Goal: Information Seeking & Learning: Learn about a topic

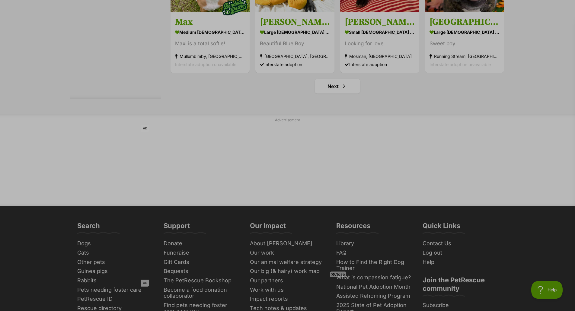
scroll to position [2837, 0]
click at [331, 86] on link "Next" at bounding box center [337, 86] width 45 height 14
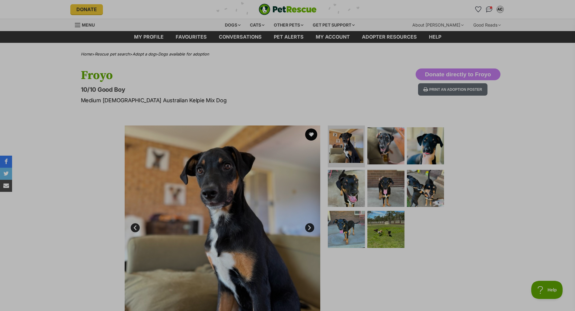
click at [208, 203] on img at bounding box center [223, 224] width 196 height 196
click at [256, 214] on img at bounding box center [223, 224] width 196 height 196
click at [342, 215] on img at bounding box center [346, 229] width 39 height 39
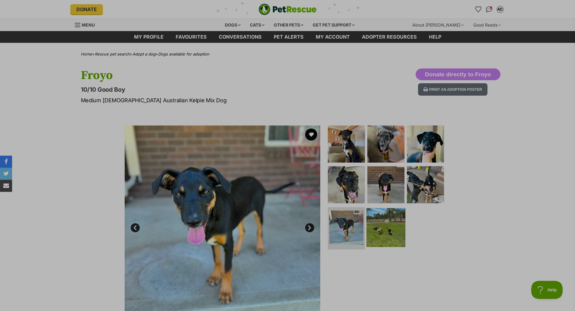
click at [383, 219] on img at bounding box center [385, 227] width 39 height 39
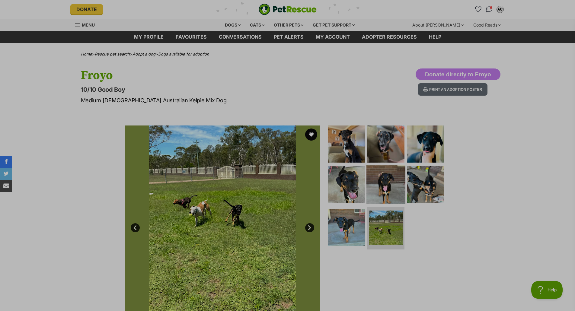
click at [381, 188] on img at bounding box center [385, 184] width 39 height 39
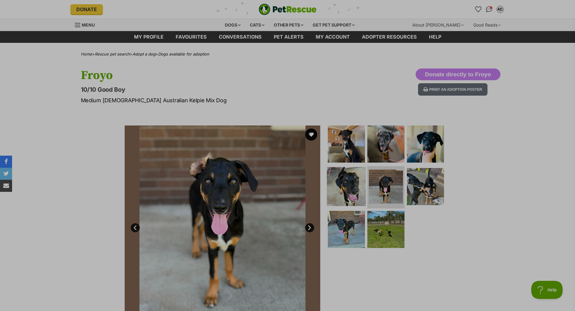
click at [346, 183] on img at bounding box center [346, 186] width 39 height 39
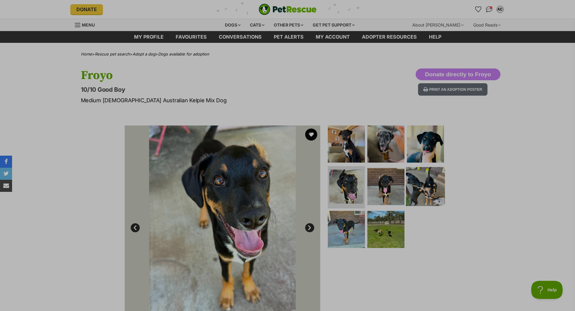
click at [425, 191] on img at bounding box center [425, 186] width 39 height 39
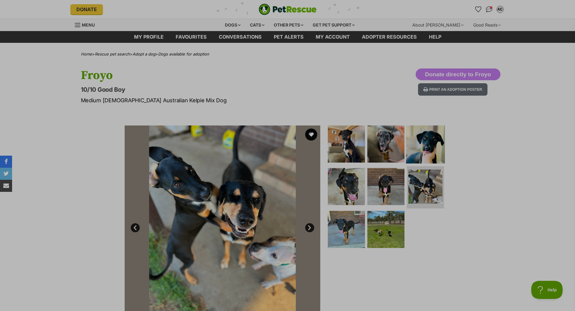
click at [429, 151] on img at bounding box center [425, 143] width 39 height 39
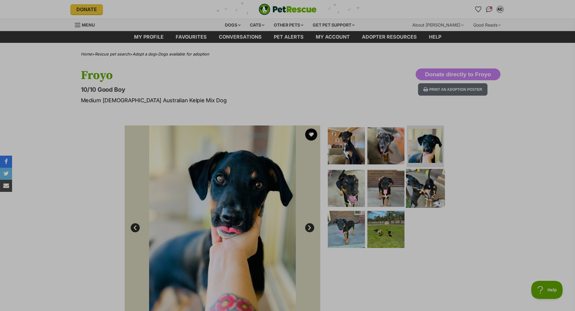
click at [438, 207] on link at bounding box center [425, 206] width 39 height 7
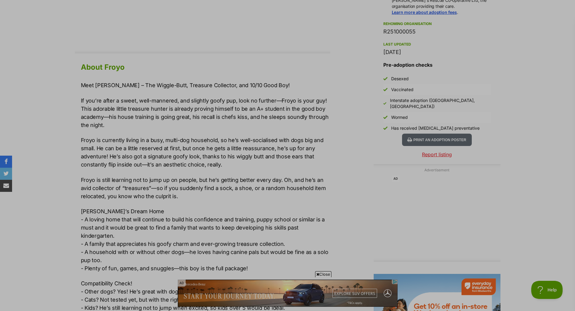
scroll to position [513, 0]
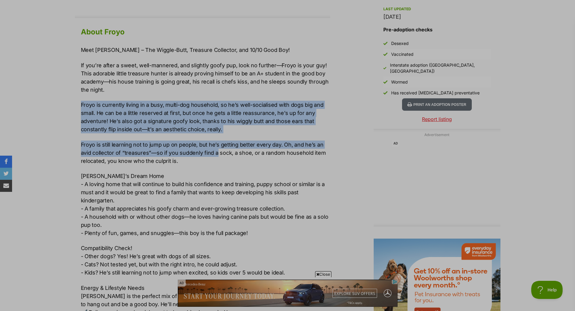
drag, startPoint x: 166, startPoint y: 95, endPoint x: 216, endPoint y: 155, distance: 78.4
click at [216, 155] on div "Meet Froyo – The Wiggle-Butt, Treasure Collector, and 10/10 Good Boy! If you’re…" at bounding box center [205, 201] width 249 height 310
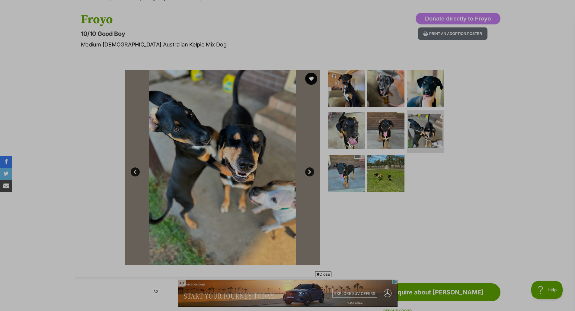
scroll to position [0, 0]
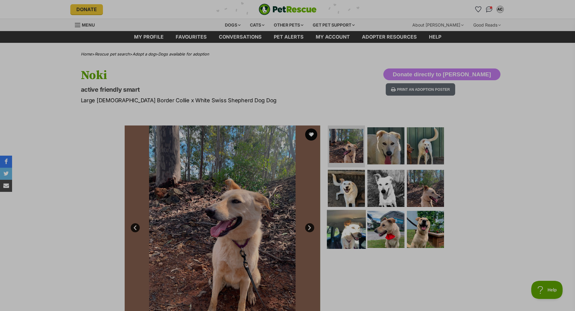
click at [353, 221] on img at bounding box center [346, 229] width 39 height 39
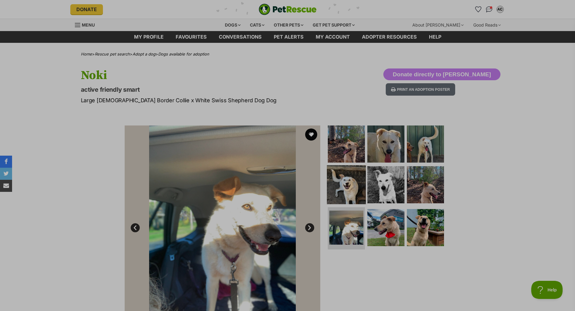
click at [351, 187] on img at bounding box center [346, 184] width 39 height 39
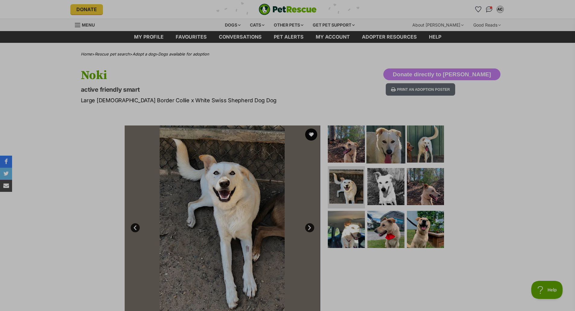
click at [387, 144] on img at bounding box center [385, 143] width 39 height 39
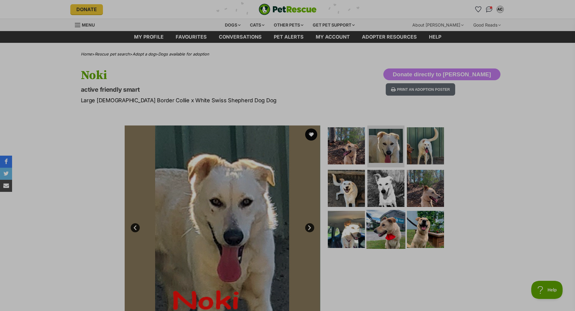
click at [394, 240] on img at bounding box center [385, 229] width 39 height 39
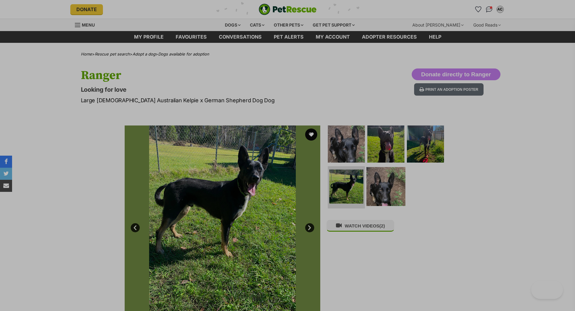
click at [378, 190] on img at bounding box center [385, 186] width 39 height 39
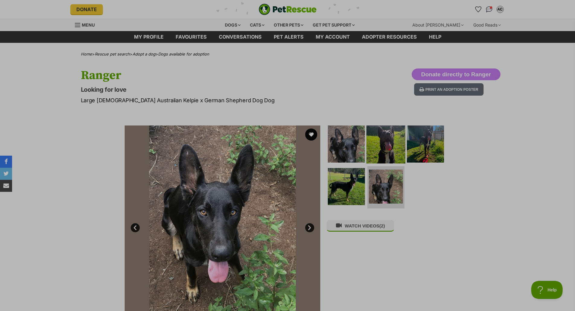
click at [392, 137] on img at bounding box center [385, 143] width 39 height 39
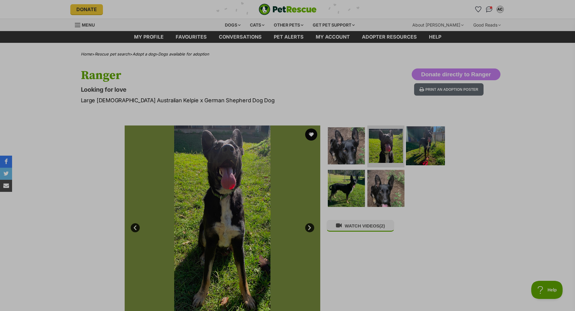
click at [441, 139] on img at bounding box center [425, 145] width 39 height 39
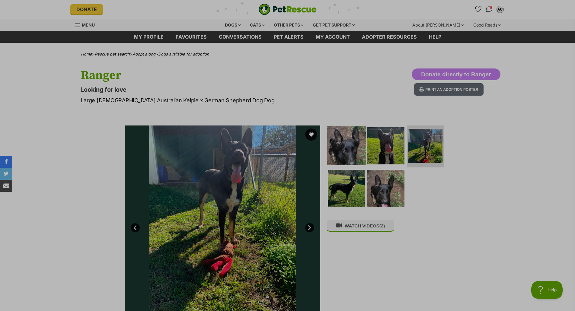
click at [333, 155] on img at bounding box center [346, 145] width 39 height 39
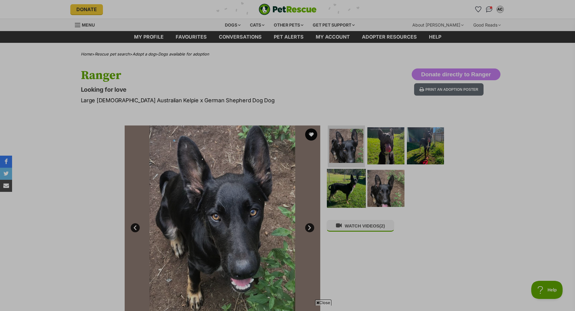
scroll to position [60, 0]
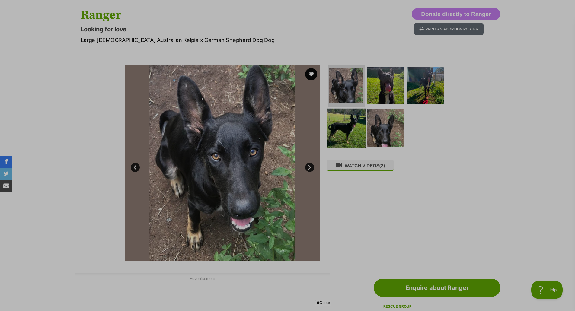
click at [345, 141] on img at bounding box center [346, 128] width 39 height 39
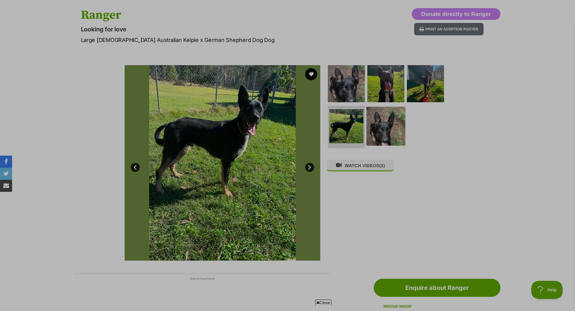
click at [388, 132] on img at bounding box center [385, 126] width 39 height 39
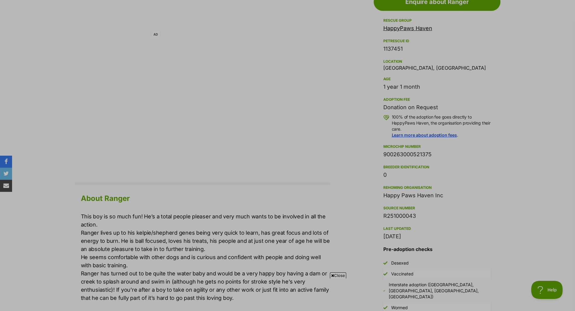
scroll to position [362, 0]
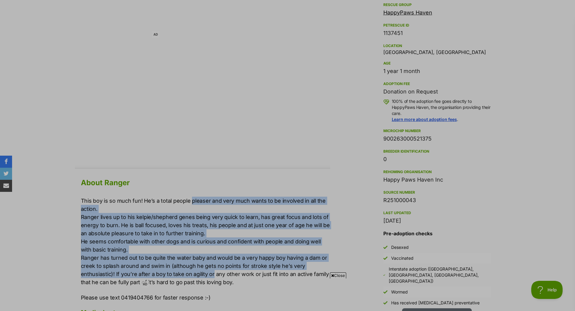
drag, startPoint x: 191, startPoint y: 194, endPoint x: 212, endPoint y: 273, distance: 81.5
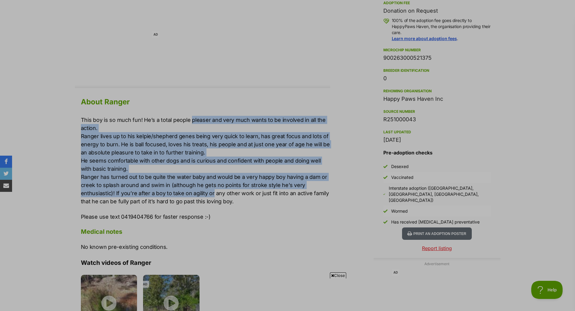
scroll to position [453, 0]
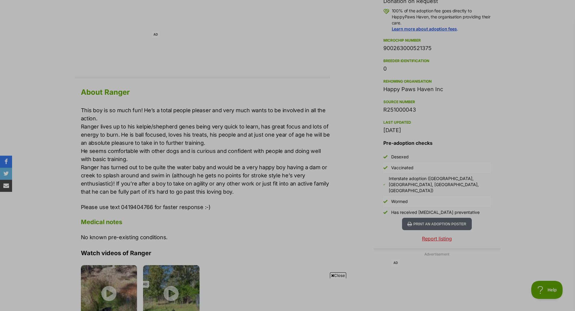
click at [231, 230] on div "About Ranger This boy is so much fun! He’s a total people pleaser and very much…" at bounding box center [205, 263] width 249 height 354
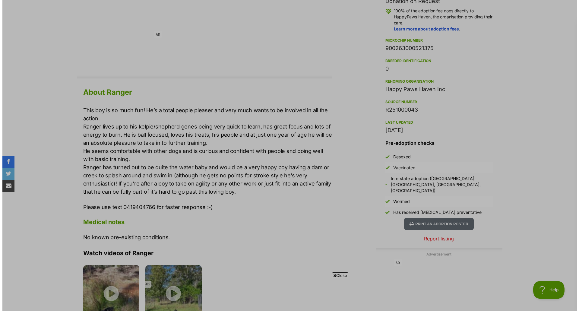
scroll to position [513, 0]
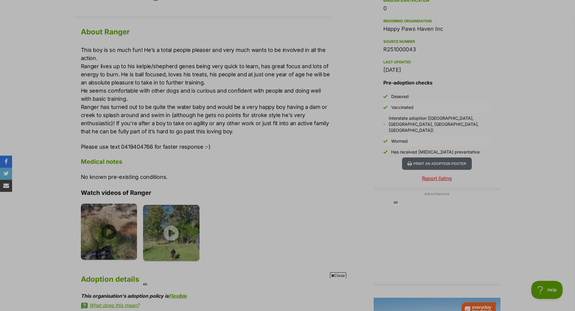
click at [121, 241] on img at bounding box center [109, 232] width 56 height 56
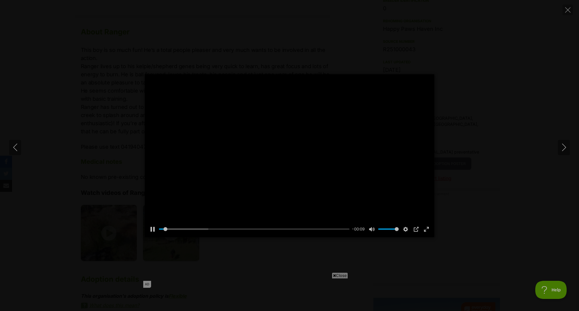
click at [312, 178] on div at bounding box center [290, 155] width 290 height 163
click at [268, 232] on input "Seek" at bounding box center [254, 229] width 191 height 6
type input "100"
click at [561, 149] on icon "Next" at bounding box center [565, 148] width 8 height 8
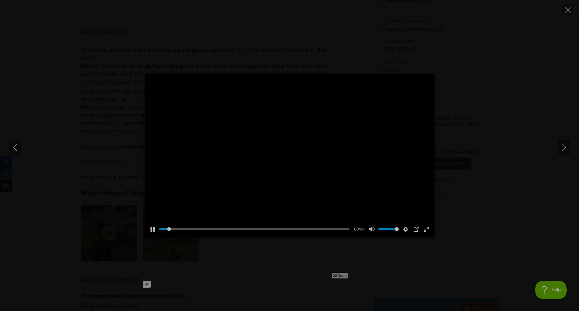
click at [304, 163] on div at bounding box center [290, 155] width 290 height 163
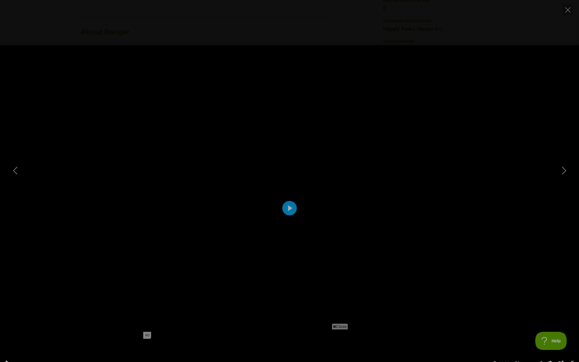
click at [271, 212] on div at bounding box center [289, 208] width 579 height 326
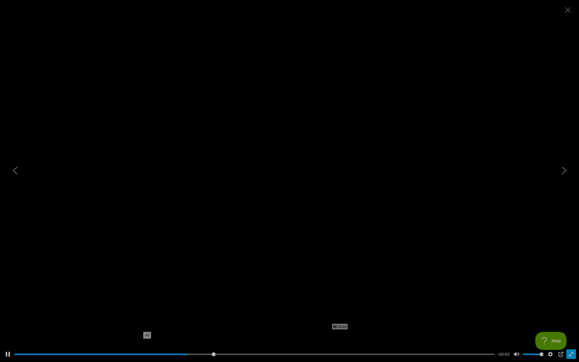
click at [570, 311] on button "Exit fullscreen Enter fullscreen" at bounding box center [572, 354] width 10 height 10
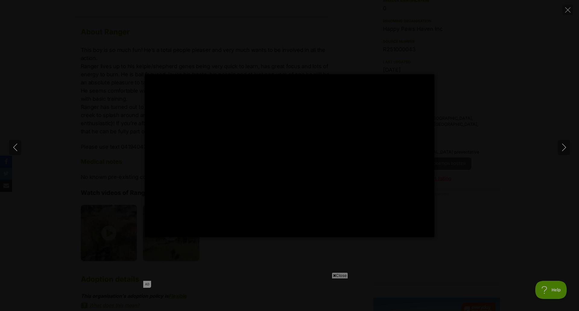
click at [574, 10] on div "Pause Play % buffered 00:06 00:00 Unmute Mute Disable captions Enable captions …" at bounding box center [289, 155] width 579 height 311
type input "78.31"
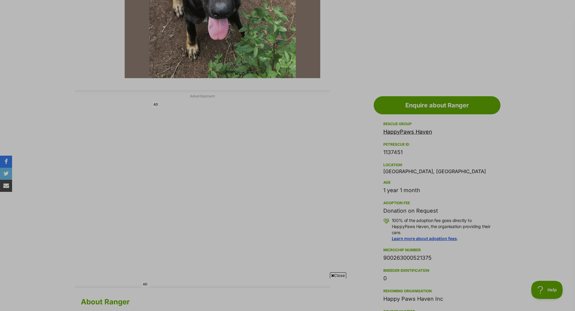
scroll to position [181, 0]
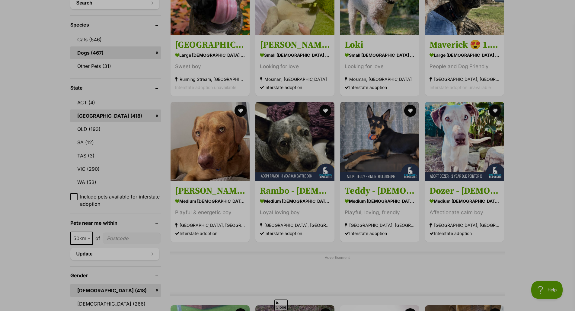
drag, startPoint x: 362, startPoint y: 193, endPoint x: 548, endPoint y: 141, distance: 194.0
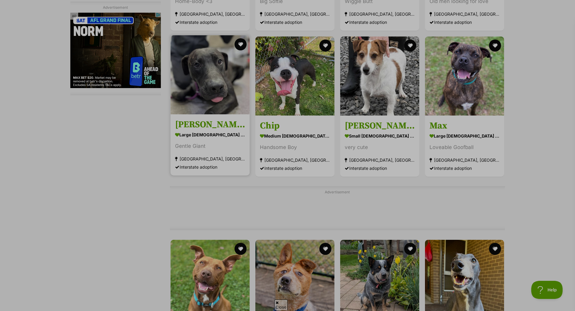
scroll to position [1509, 0]
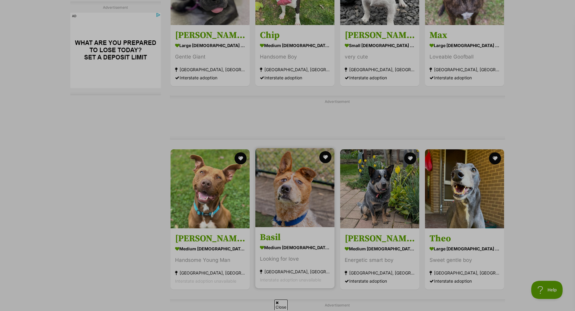
drag, startPoint x: 263, startPoint y: 233, endPoint x: 283, endPoint y: 249, distance: 24.9
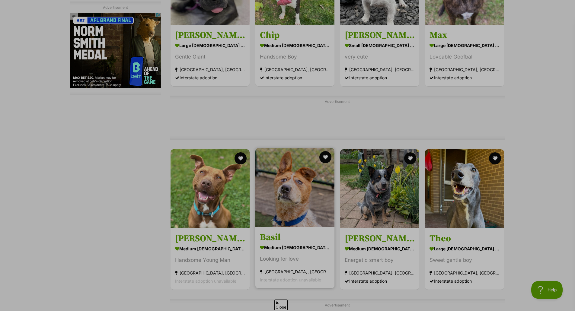
drag, startPoint x: 283, startPoint y: 249, endPoint x: 271, endPoint y: 234, distance: 19.3
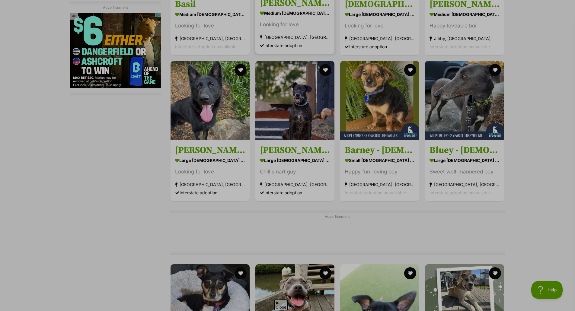
scroll to position [1961, 0]
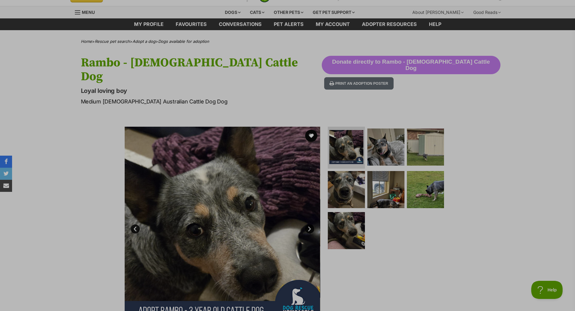
scroll to position [30, 0]
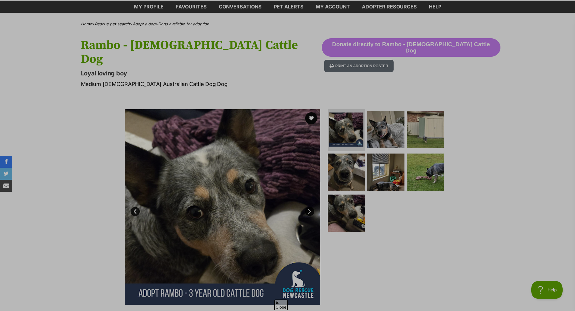
click at [370, 194] on ul at bounding box center [389, 172] width 124 height 126
click at [333, 153] on img at bounding box center [346, 172] width 39 height 39
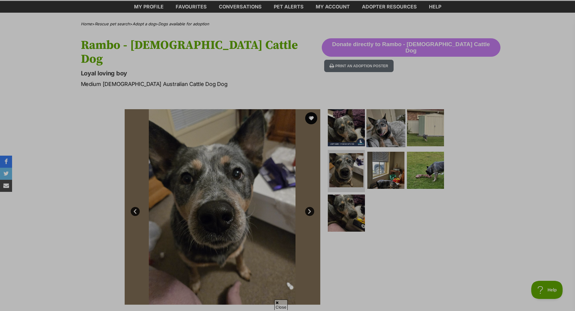
click at [382, 117] on img at bounding box center [385, 127] width 39 height 39
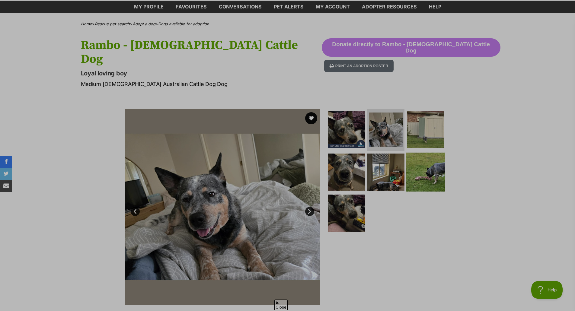
click at [413, 153] on img at bounding box center [425, 172] width 39 height 39
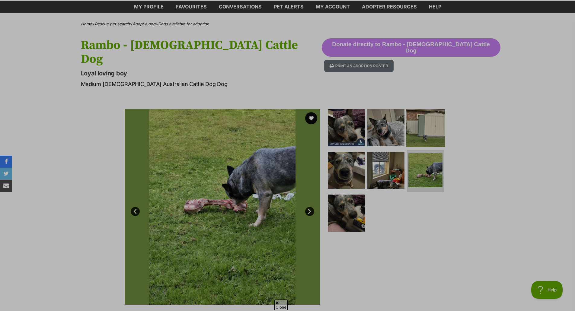
click at [415, 124] on img at bounding box center [425, 127] width 39 height 39
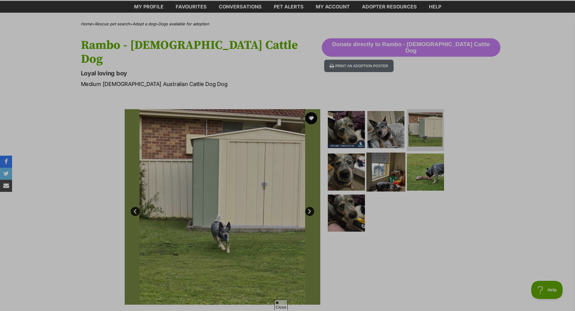
click at [390, 153] on img at bounding box center [385, 172] width 39 height 39
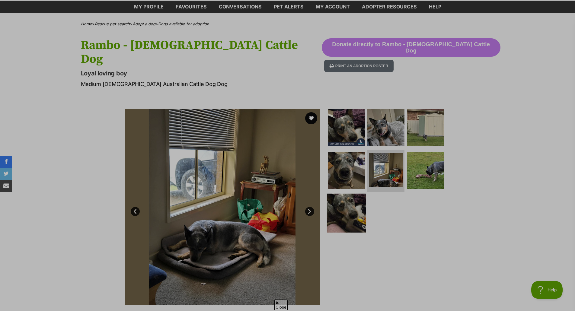
click at [352, 196] on img at bounding box center [346, 213] width 39 height 39
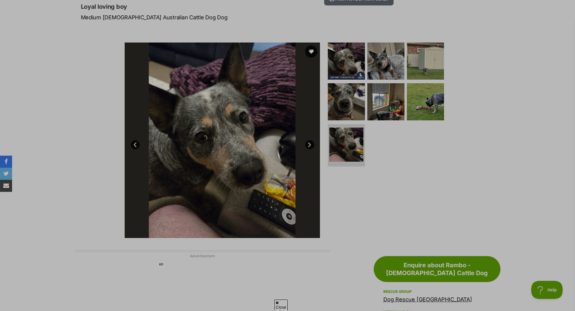
scroll to position [91, 0]
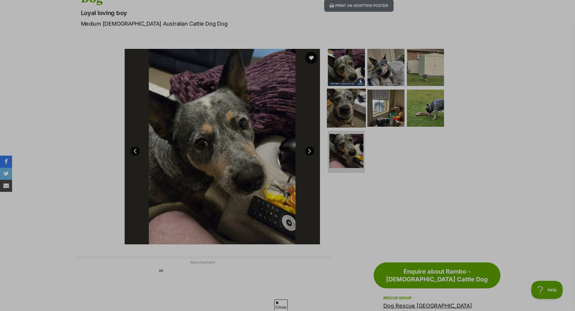
click at [353, 98] on img at bounding box center [346, 108] width 39 height 39
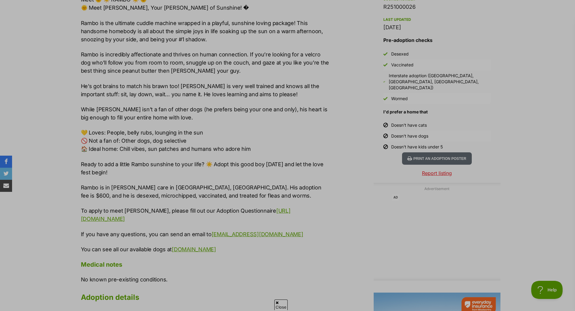
scroll to position [543, 0]
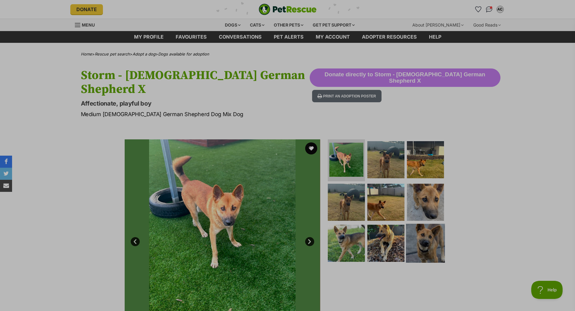
click at [428, 224] on img at bounding box center [425, 243] width 39 height 39
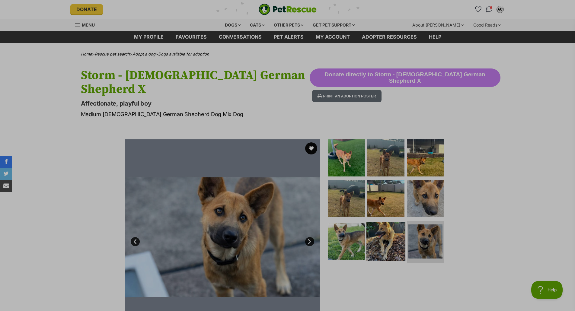
click at [371, 231] on img at bounding box center [385, 241] width 39 height 39
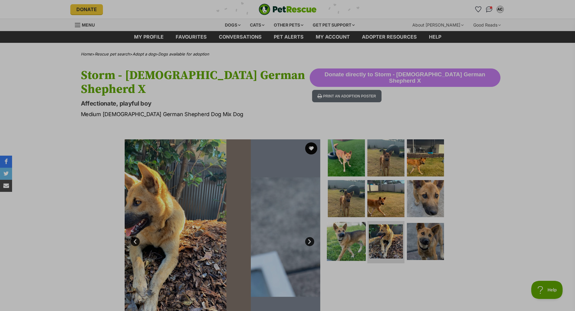
click at [339, 229] on img at bounding box center [346, 241] width 39 height 39
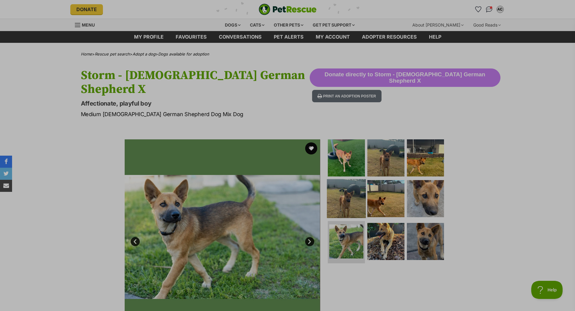
click at [345, 184] on img at bounding box center [346, 198] width 39 height 39
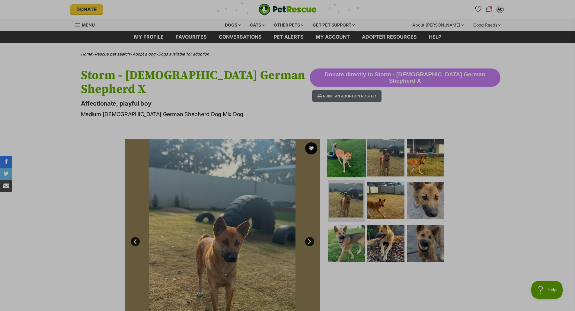
click at [352, 147] on img at bounding box center [346, 157] width 39 height 39
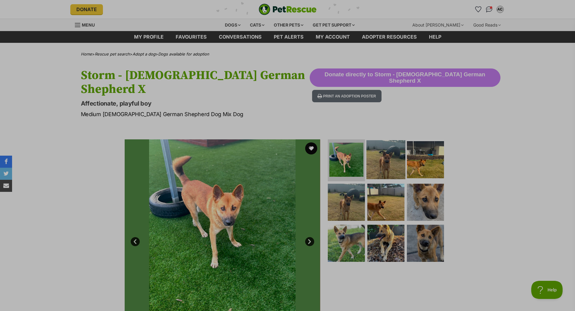
click at [387, 150] on img at bounding box center [385, 159] width 39 height 39
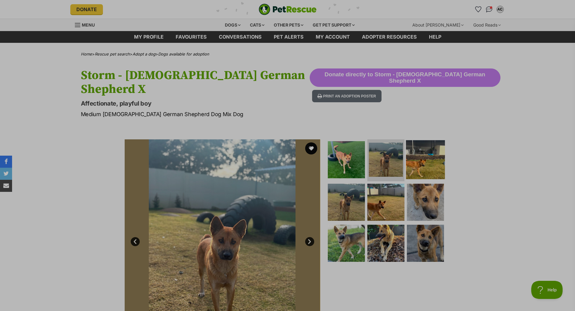
click at [433, 151] on img at bounding box center [425, 159] width 39 height 39
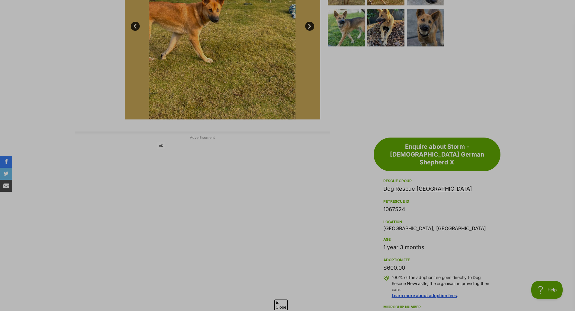
scroll to position [362, 0]
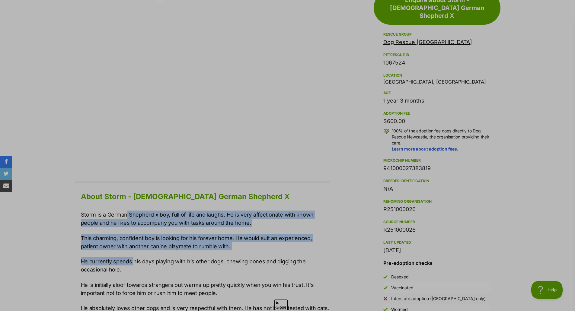
drag, startPoint x: 126, startPoint y: 200, endPoint x: 142, endPoint y: 247, distance: 48.8
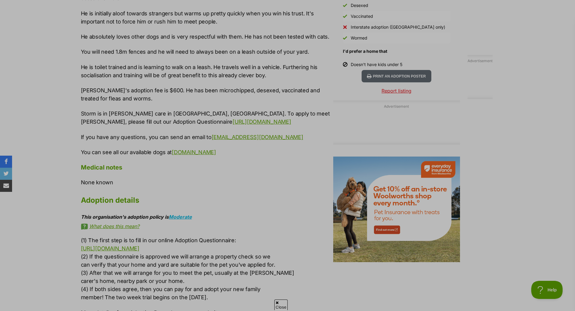
scroll to position [0, 0]
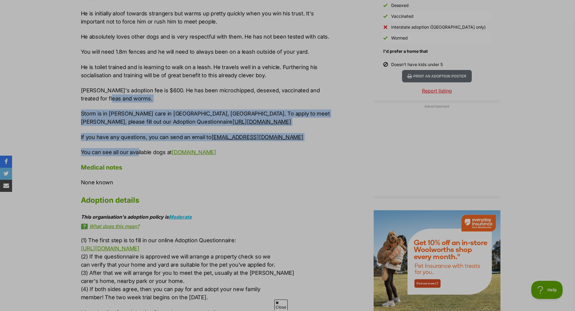
drag, startPoint x: 145, startPoint y: 139, endPoint x: 92, endPoint y: 88, distance: 73.2
click at [92, 88] on div "Storm is a German Shepherd x boy, full of life and laughs. He is very affection…" at bounding box center [205, 47] width 249 height 217
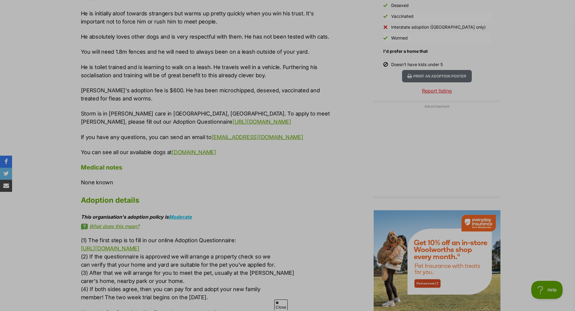
click at [92, 86] on p "Storm's adoption fee is $600. He has been microchipped, desexed, vaccinated and…" at bounding box center [205, 94] width 249 height 16
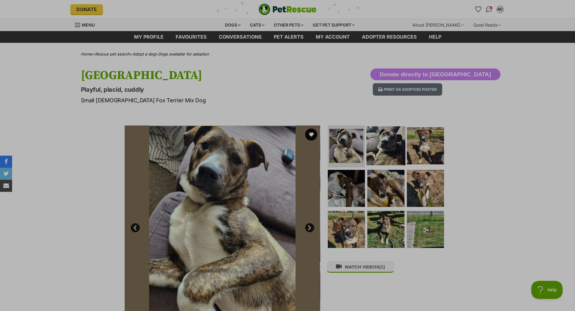
click at [375, 152] on img at bounding box center [385, 145] width 39 height 39
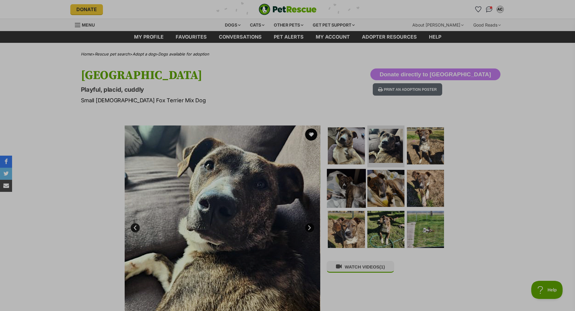
click at [338, 190] on img at bounding box center [346, 188] width 39 height 39
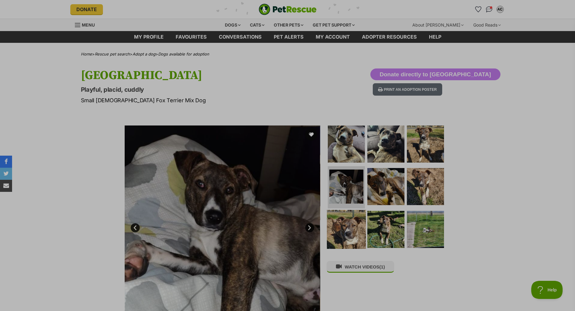
click at [349, 225] on img at bounding box center [346, 229] width 39 height 39
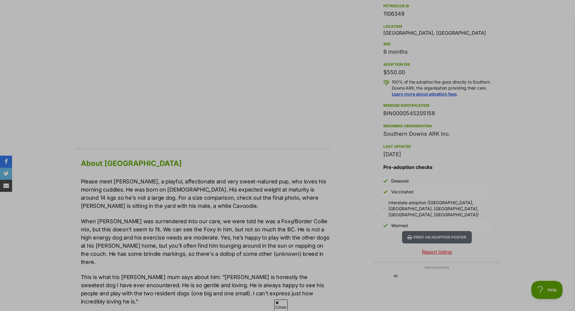
scroll to position [392, 0]
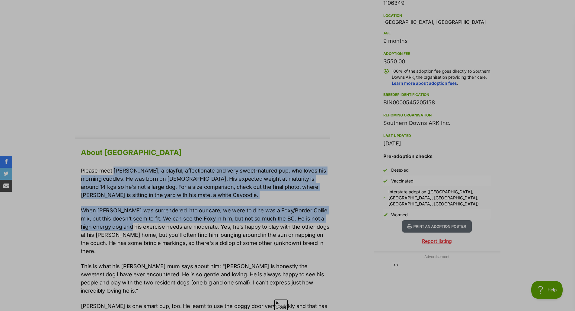
drag, startPoint x: 112, startPoint y: 169, endPoint x: 115, endPoint y: 226, distance: 57.4
click at [115, 226] on div "Please meet Orville, a playful, affectionate and very sweet-natured pup, who lo…" at bounding box center [205, 313] width 249 height 292
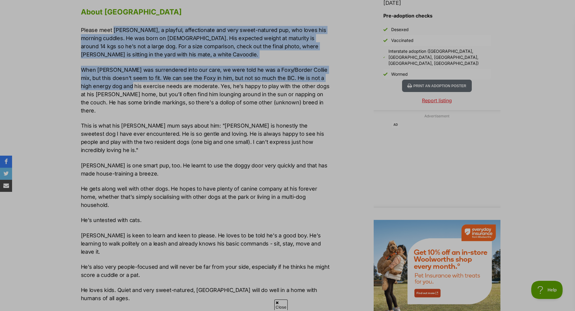
scroll to position [543, 0]
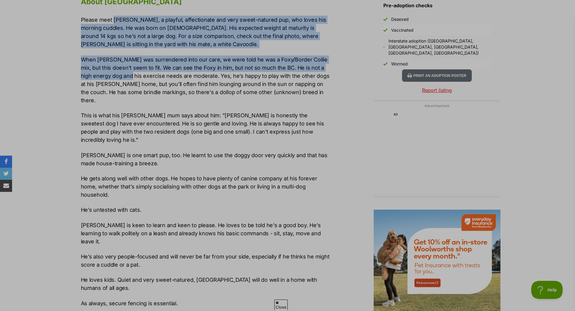
drag, startPoint x: 193, startPoint y: 245, endPoint x: 179, endPoint y: 191, distance: 56.6
click at [179, 191] on div "Please meet Orville, a playful, affectionate and very sweet-natured pup, who lo…" at bounding box center [205, 162] width 249 height 292
click at [178, 206] on p "He’s untested with cats." at bounding box center [205, 210] width 249 height 8
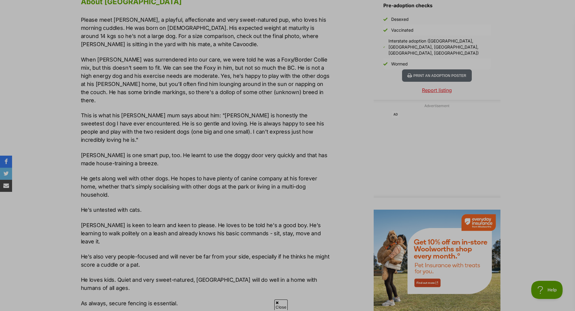
drag, startPoint x: 166, startPoint y: 198, endPoint x: 170, endPoint y: 273, distance: 75.9
click at [170, 273] on div "Please meet Orville, a playful, affectionate and very sweet-natured pup, who lo…" at bounding box center [205, 162] width 249 height 292
click at [201, 263] on div "Please meet Orville, a playful, affectionate and very sweet-natured pup, who lo…" at bounding box center [205, 162] width 249 height 292
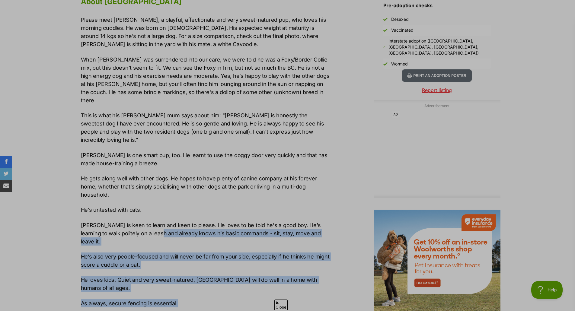
drag, startPoint x: 165, startPoint y: 251, endPoint x: 138, endPoint y: 218, distance: 43.1
click at [138, 218] on div "Please meet Orville, a playful, affectionate and very sweet-natured pup, who lo…" at bounding box center [205, 162] width 249 height 292
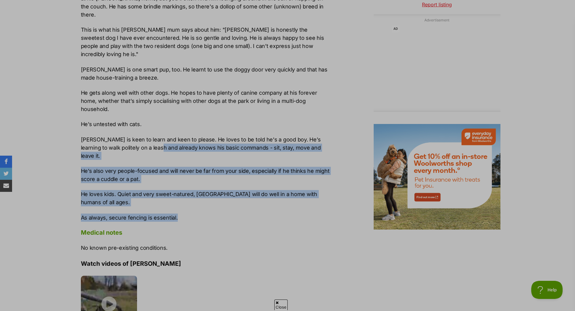
scroll to position [664, 0]
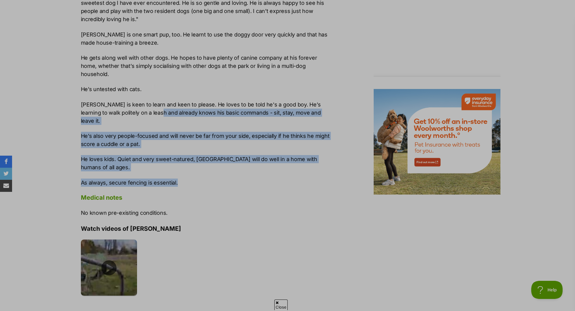
click at [133, 248] on img at bounding box center [109, 268] width 56 height 56
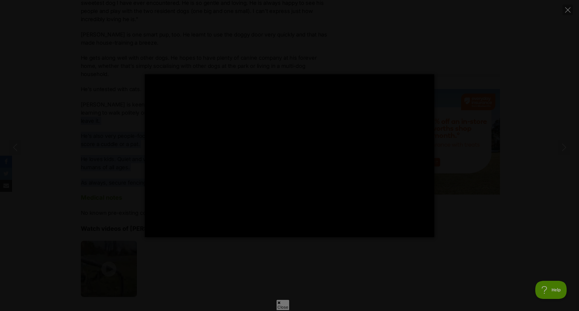
click at [468, 243] on div "Pause Play % buffered 00:08 -00:06 Unmute Mute Disable captions Enable captions…" at bounding box center [289, 155] width 579 height 311
type input "23.68"
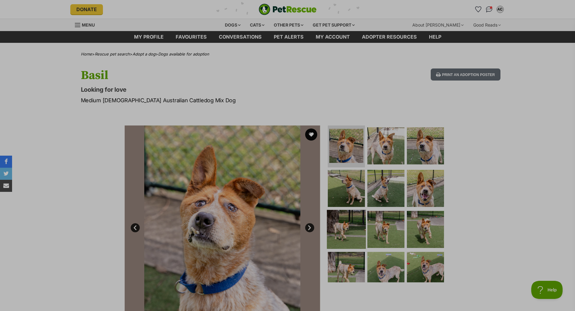
click at [349, 215] on img at bounding box center [346, 229] width 39 height 39
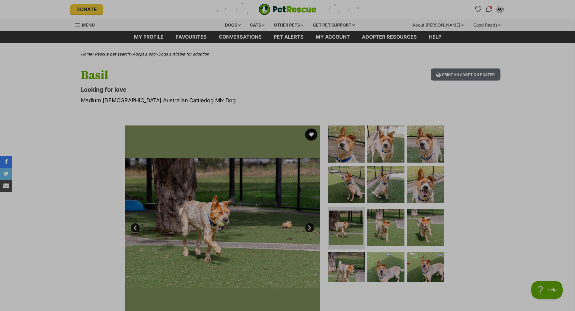
click at [366, 184] on ul at bounding box center [389, 204] width 124 height 157
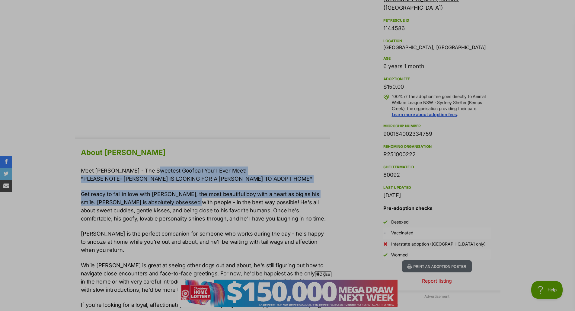
drag, startPoint x: 148, startPoint y: 163, endPoint x: 171, endPoint y: 200, distance: 44.2
click at [171, 200] on div "About [PERSON_NAME] Meet [PERSON_NAME] - The Sweetest Goofball You'll Ever Meet…" at bounding box center [205, 277] width 249 height 263
click at [147, 184] on div "Meet [PERSON_NAME] - The Sweetest Goofball You'll Ever Meet! *PLEASE NOTE- [PER…" at bounding box center [205, 250] width 249 height 166
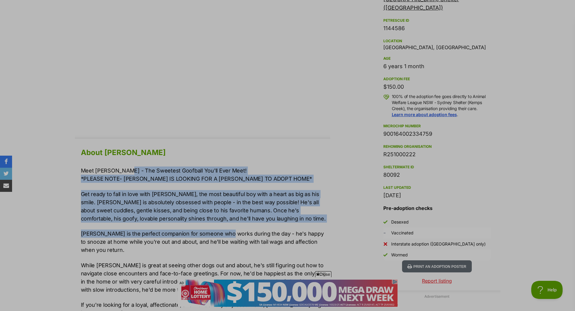
drag, startPoint x: 120, startPoint y: 163, endPoint x: 223, endPoint y: 228, distance: 121.4
click at [223, 228] on div "About [PERSON_NAME] Meet [PERSON_NAME] - The Sweetest Goofball You'll Ever Meet…" at bounding box center [205, 277] width 249 height 263
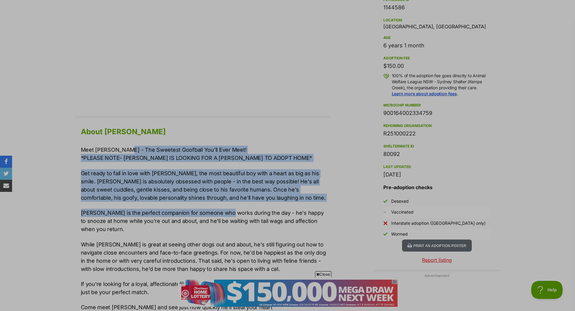
scroll to position [422, 0]
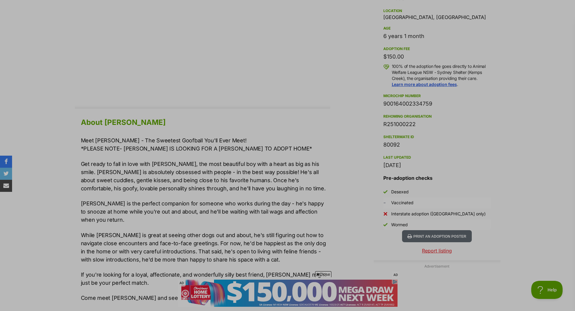
click at [191, 231] on p "While [PERSON_NAME] is great at seeing other dogs out and about, he's still fig…" at bounding box center [205, 247] width 249 height 33
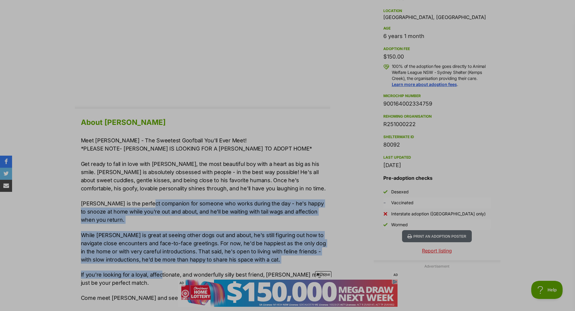
drag, startPoint x: 147, startPoint y: 201, endPoint x: 163, endPoint y: 258, distance: 59.2
click at [163, 258] on div "Meet [PERSON_NAME] - The Sweetest Goofball You'll Ever Meet! *PLEASE NOTE- [PER…" at bounding box center [205, 219] width 249 height 166
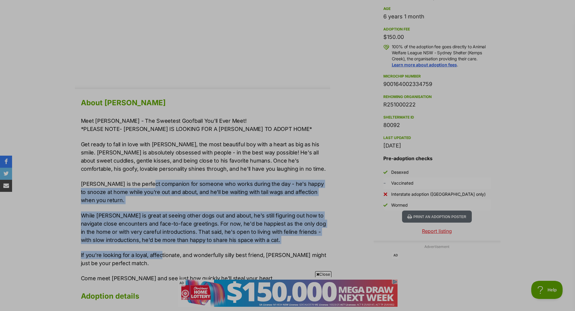
scroll to position [453, 0]
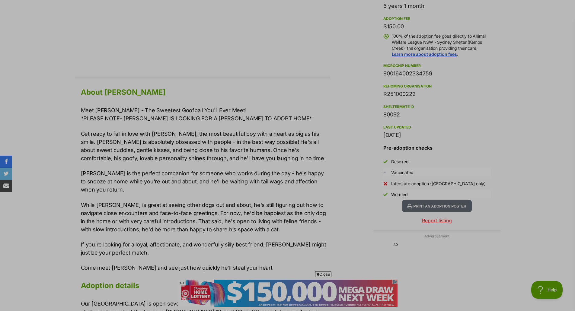
click at [163, 226] on div "Meet [PERSON_NAME] - The Sweetest Goofball You'll Ever Meet! *PLEASE NOTE- [PER…" at bounding box center [205, 189] width 249 height 166
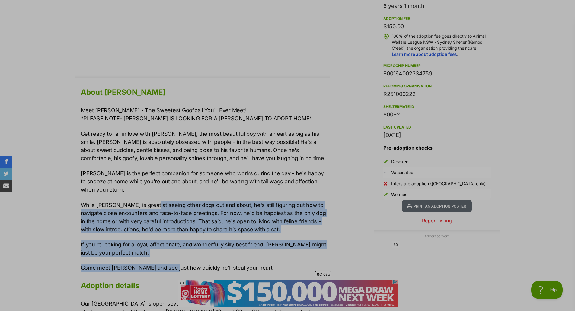
drag, startPoint x: 146, startPoint y: 193, endPoint x: 167, endPoint y: 254, distance: 64.3
click at [167, 254] on div "Meet [PERSON_NAME] - The Sweetest Goofball You'll Ever Meet! *PLEASE NOTE- [PER…" at bounding box center [205, 189] width 249 height 166
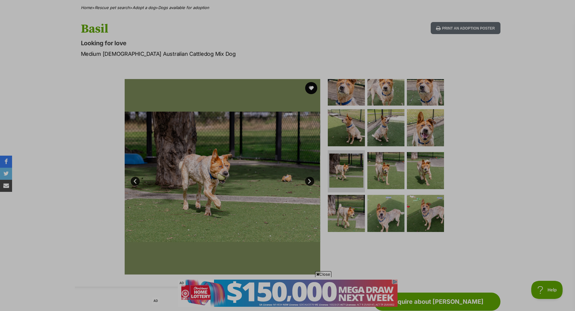
scroll to position [0, 0]
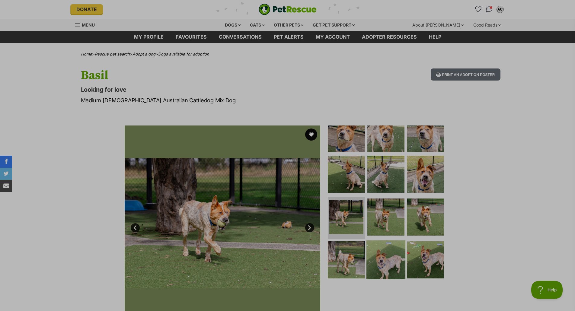
click at [393, 244] on img at bounding box center [385, 260] width 39 height 39
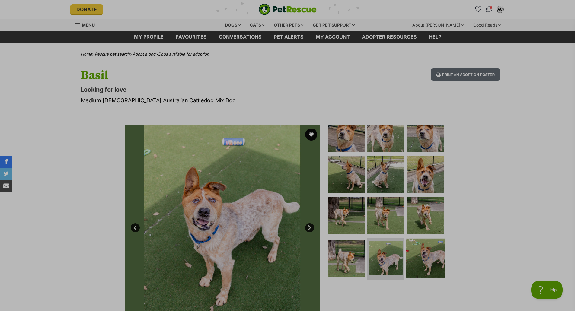
click at [421, 244] on img at bounding box center [425, 258] width 39 height 39
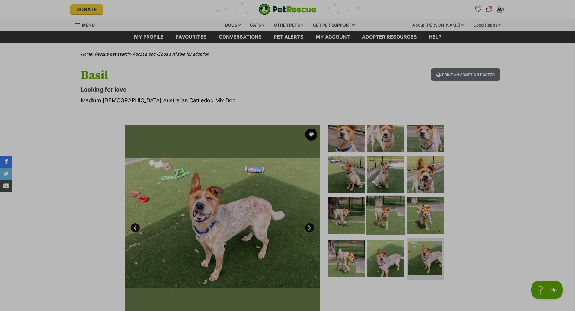
click at [401, 212] on img at bounding box center [385, 215] width 39 height 39
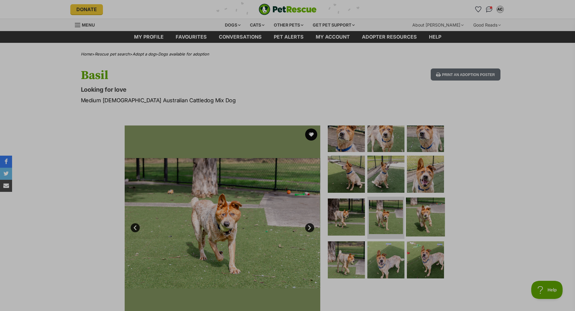
click at [413, 209] on img at bounding box center [425, 217] width 39 height 39
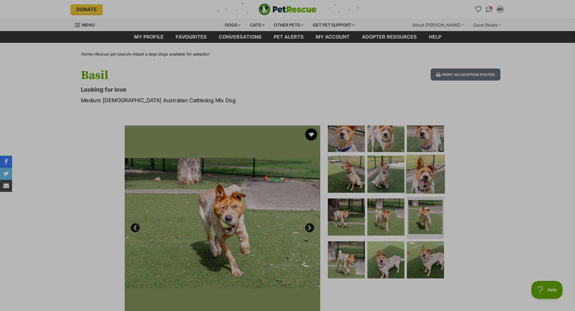
click at [418, 177] on img at bounding box center [425, 174] width 39 height 39
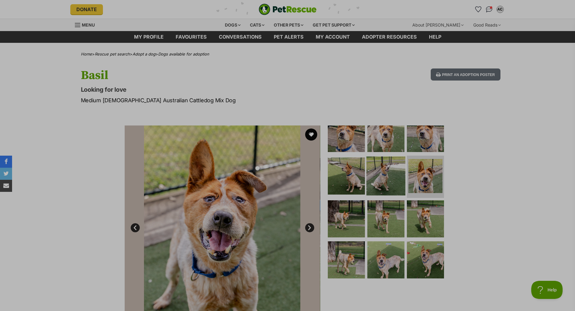
click at [393, 173] on img at bounding box center [385, 176] width 39 height 39
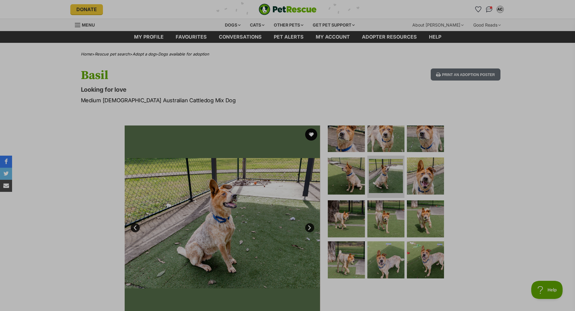
click at [416, 152] on ul at bounding box center [389, 204] width 124 height 157
click at [417, 149] on img at bounding box center [425, 133] width 39 height 39
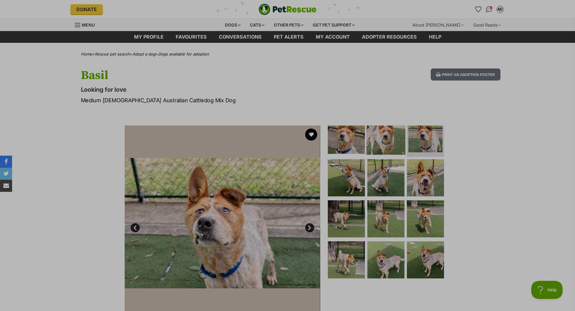
click at [397, 145] on img at bounding box center [385, 135] width 39 height 39
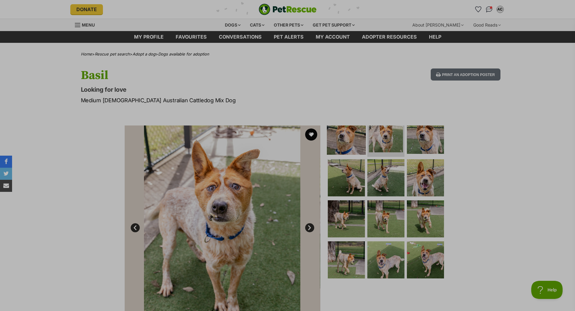
click at [339, 147] on img at bounding box center [346, 135] width 39 height 39
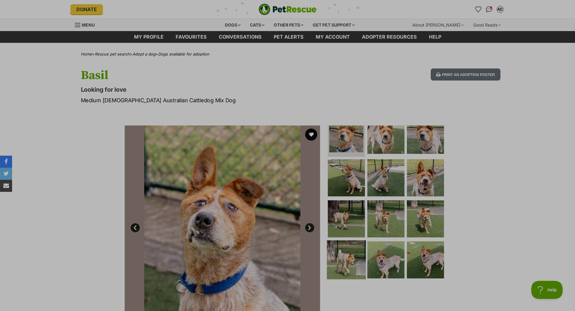
click at [342, 266] on img at bounding box center [346, 260] width 39 height 39
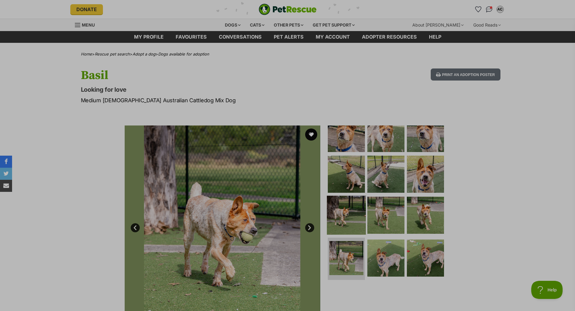
click at [338, 221] on img at bounding box center [346, 215] width 39 height 39
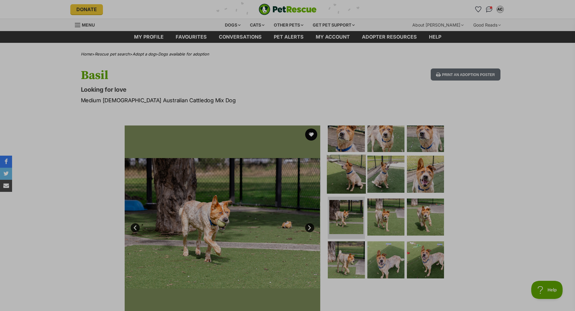
click at [339, 179] on img at bounding box center [346, 174] width 39 height 39
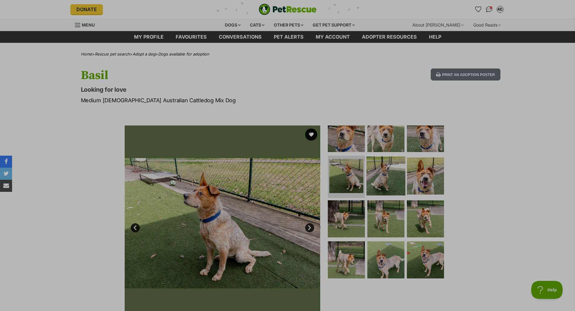
click at [390, 170] on img at bounding box center [385, 176] width 39 height 39
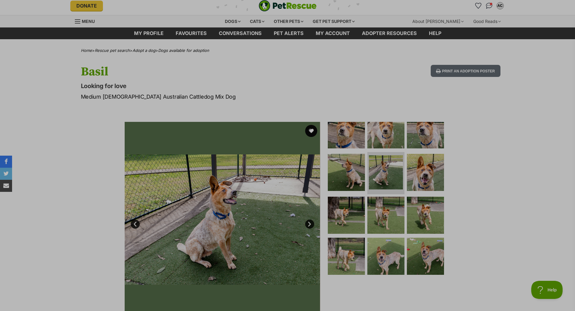
scroll to position [0, 0]
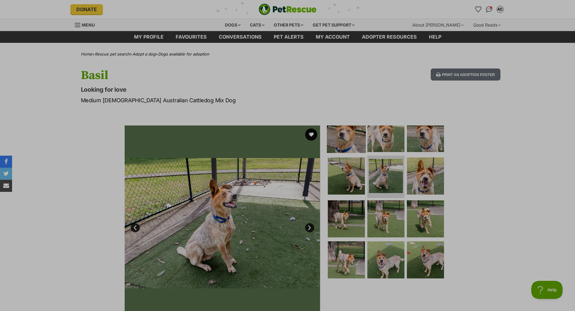
click at [348, 142] on img at bounding box center [346, 133] width 39 height 39
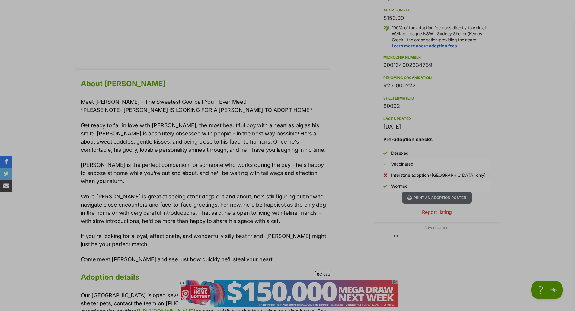
scroll to position [513, 0]
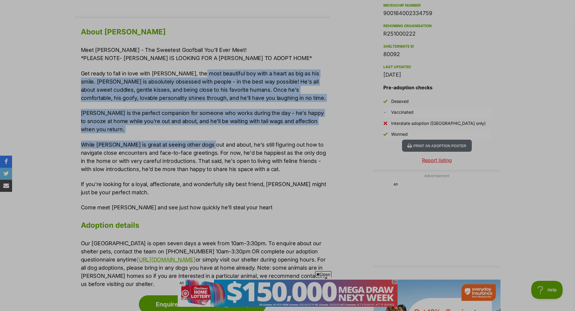
drag, startPoint x: 195, startPoint y: 69, endPoint x: 202, endPoint y: 128, distance: 59.3
click at [202, 128] on div "Meet [PERSON_NAME] - The Sweetest Goofball You'll Ever Meet! *PLEASE NOTE- [PER…" at bounding box center [205, 129] width 249 height 166
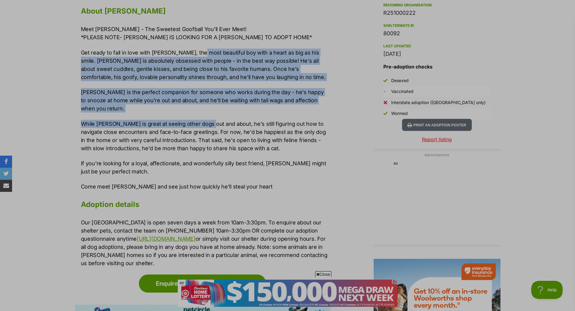
scroll to position [543, 0]
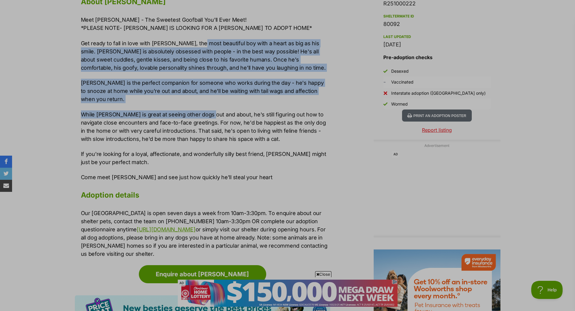
click at [174, 99] on div "Meet [PERSON_NAME] - The Sweetest Goofball You'll Ever Meet! *PLEASE NOTE- [PER…" at bounding box center [205, 99] width 249 height 166
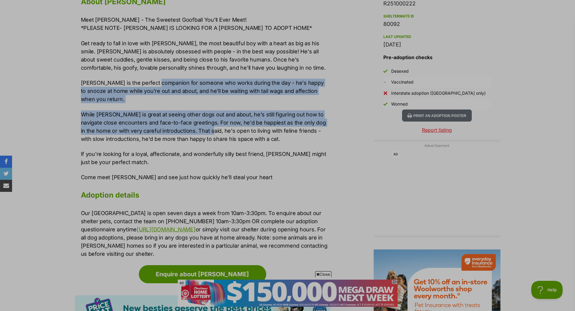
drag, startPoint x: 154, startPoint y: 75, endPoint x: 193, endPoint y: 119, distance: 59.7
click at [193, 119] on div "Meet [PERSON_NAME] - The Sweetest Goofball You'll Ever Meet! *PLEASE NOTE- [PER…" at bounding box center [205, 99] width 249 height 166
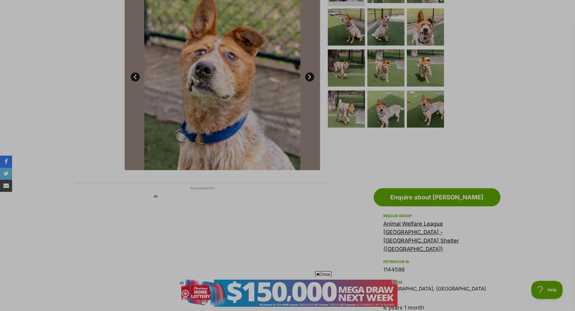
scroll to position [30, 0]
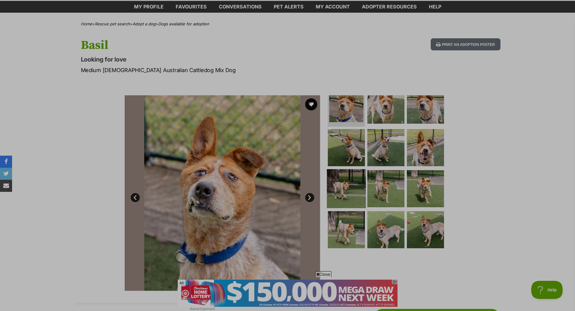
click at [359, 178] on img at bounding box center [346, 188] width 39 height 39
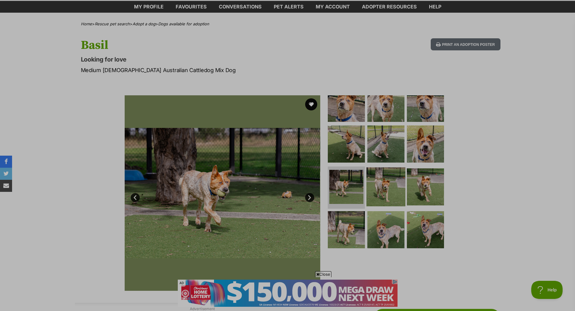
click at [379, 169] on img at bounding box center [385, 186] width 39 height 39
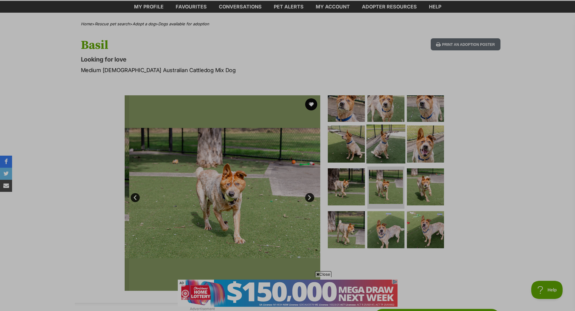
click at [382, 142] on img at bounding box center [385, 144] width 39 height 39
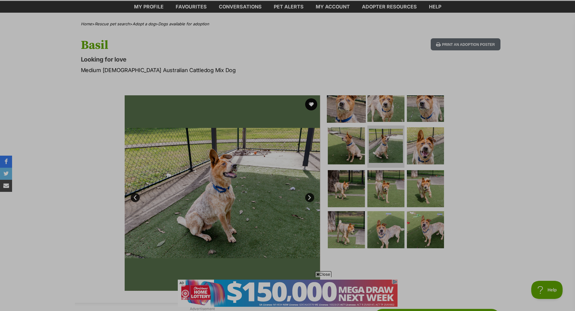
click at [351, 113] on img at bounding box center [346, 103] width 39 height 39
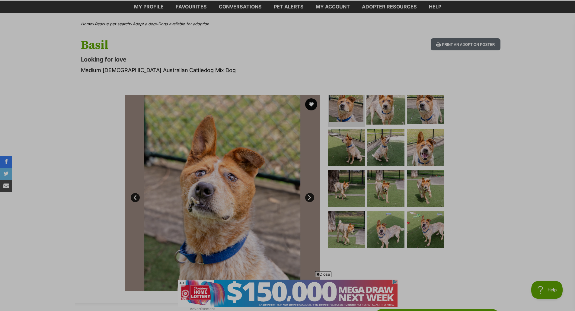
click at [384, 110] on img at bounding box center [385, 104] width 39 height 39
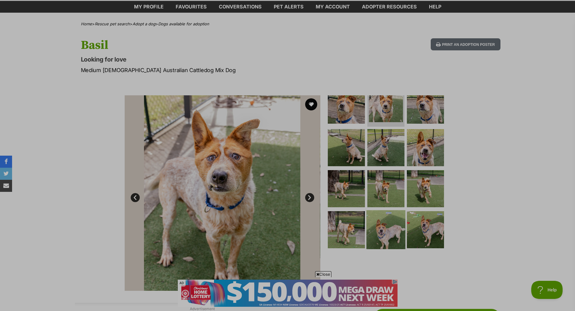
click at [387, 236] on img at bounding box center [385, 229] width 39 height 39
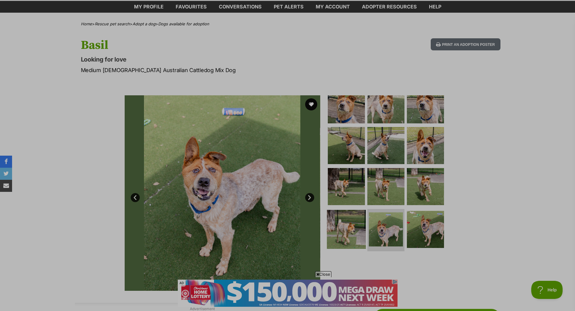
click at [339, 241] on img at bounding box center [346, 229] width 39 height 39
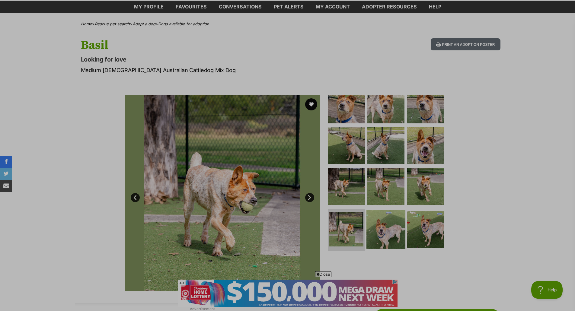
click at [374, 229] on img at bounding box center [385, 229] width 39 height 39
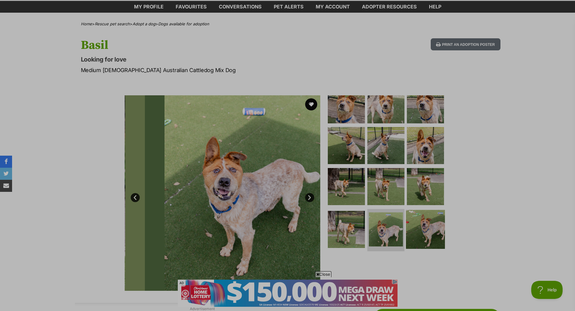
click at [427, 217] on img at bounding box center [425, 229] width 39 height 39
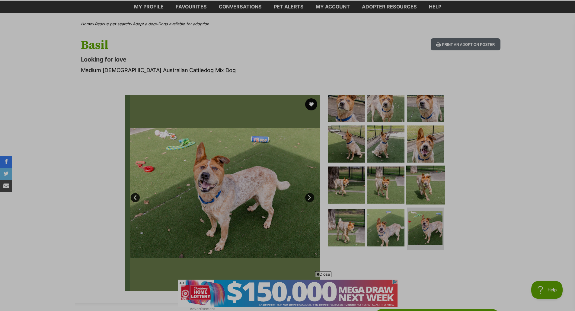
scroll to position [12, 0]
